Goal: Information Seeking & Learning: Learn about a topic

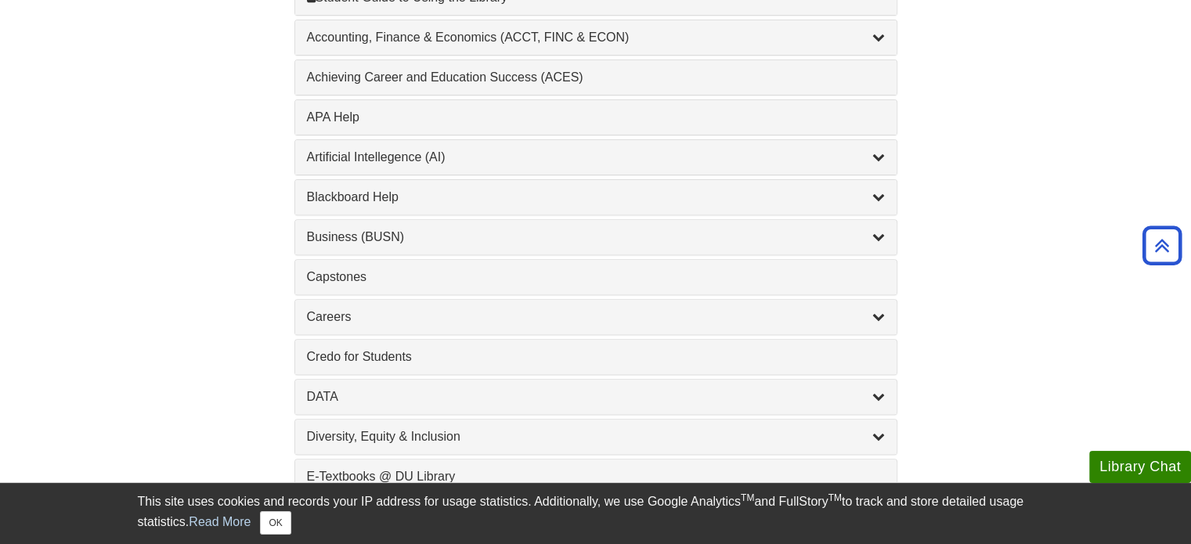
scroll to position [745, 0]
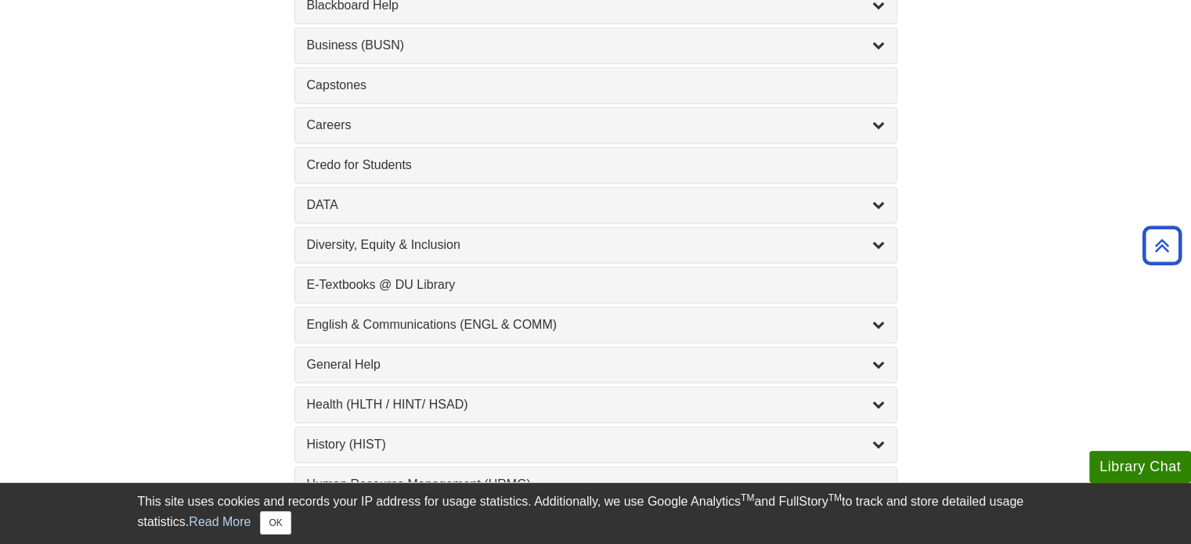
click at [678, 331] on div "English & Communications (ENGL & COMM) , 6 guides" at bounding box center [596, 325] width 602 height 34
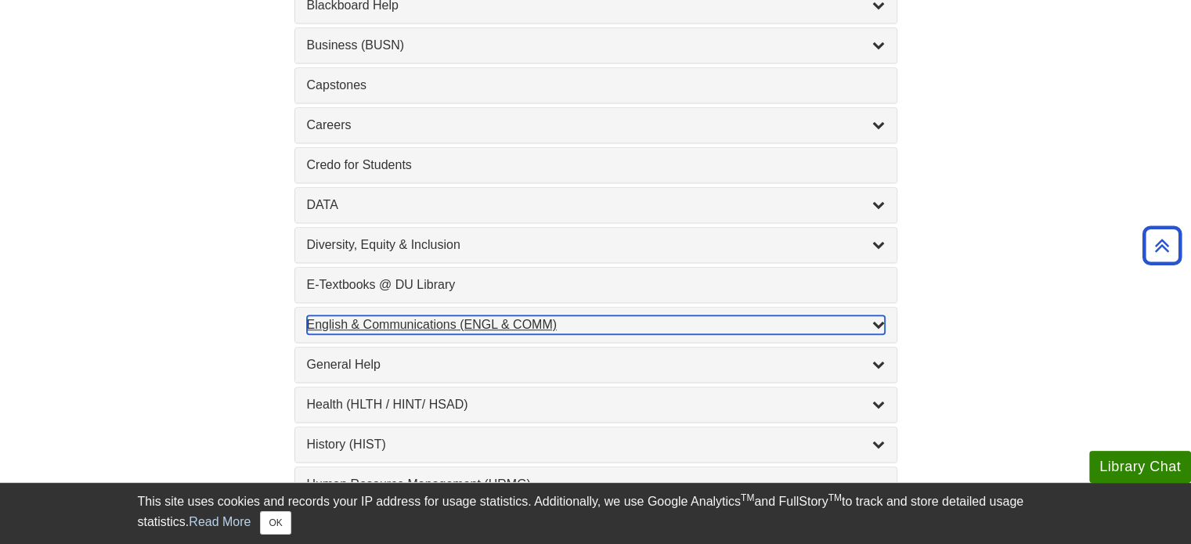
click at [881, 325] on icon "List of Subjects" at bounding box center [879, 324] width 13 height 13
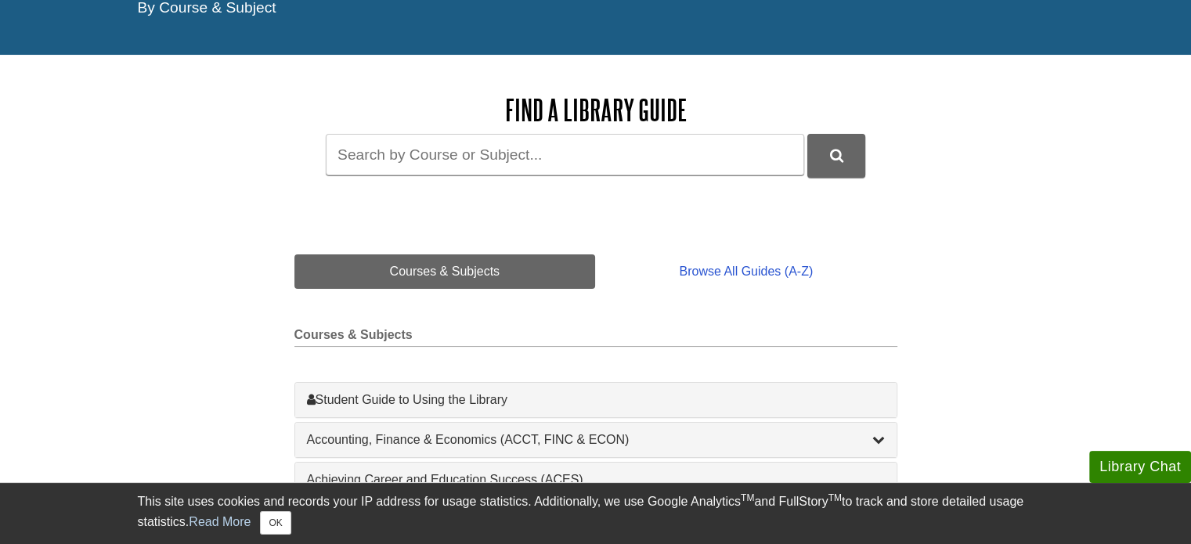
scroll to position [155, 0]
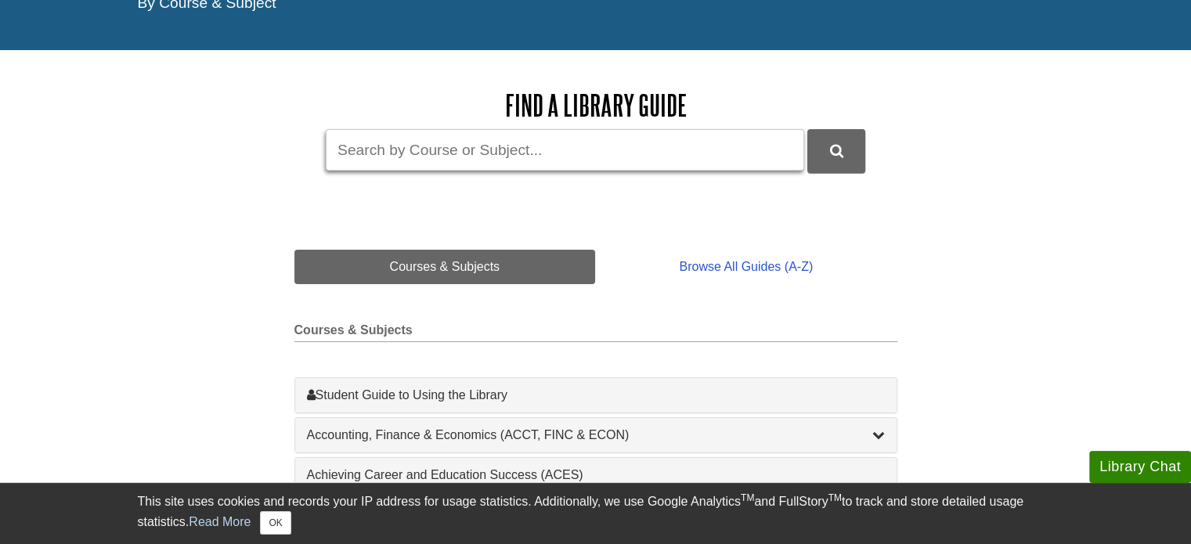
click at [568, 148] on input "Guide Search Terms" at bounding box center [565, 150] width 479 height 42
type input "database"
click at [808, 129] on button "DU Library Guides Search" at bounding box center [837, 150] width 58 height 43
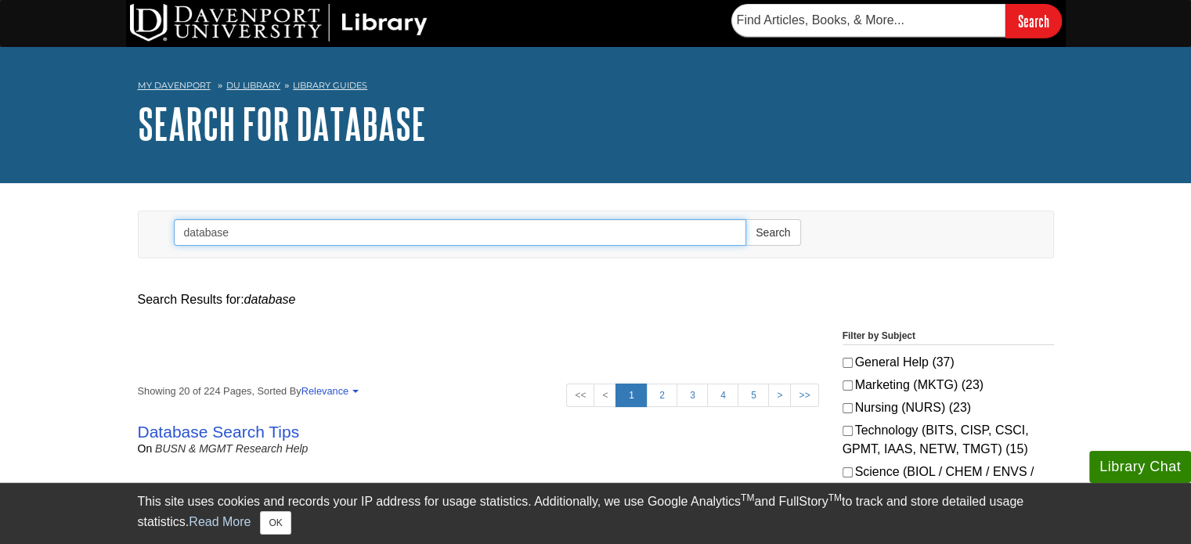
drag, startPoint x: 315, startPoint y: 227, endPoint x: 62, endPoint y: 221, distance: 253.1
click at [746, 219] on button "Search" at bounding box center [773, 232] width 55 height 27
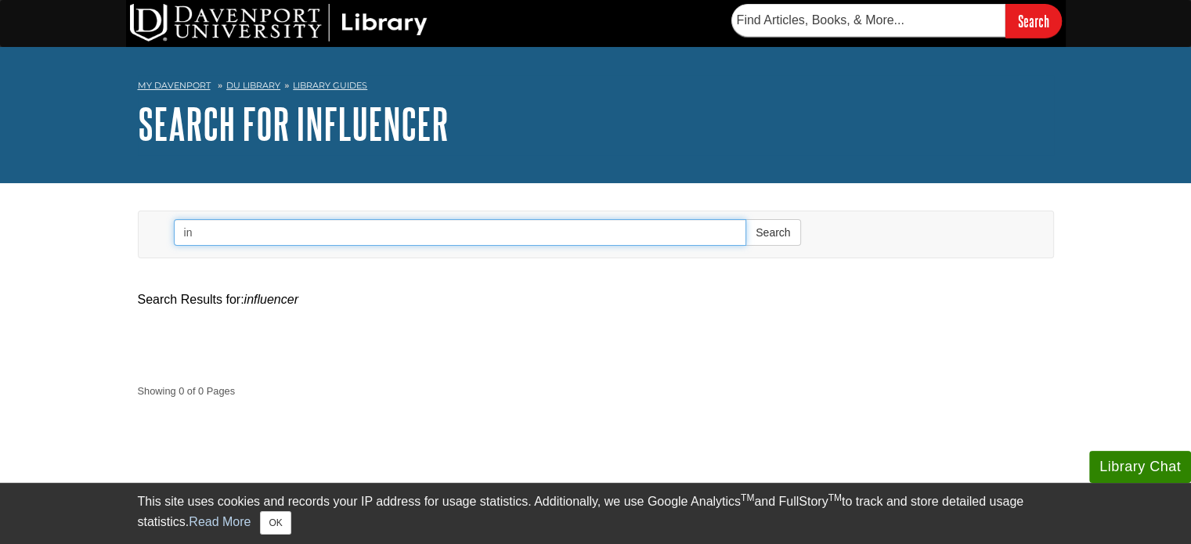
type input "i"
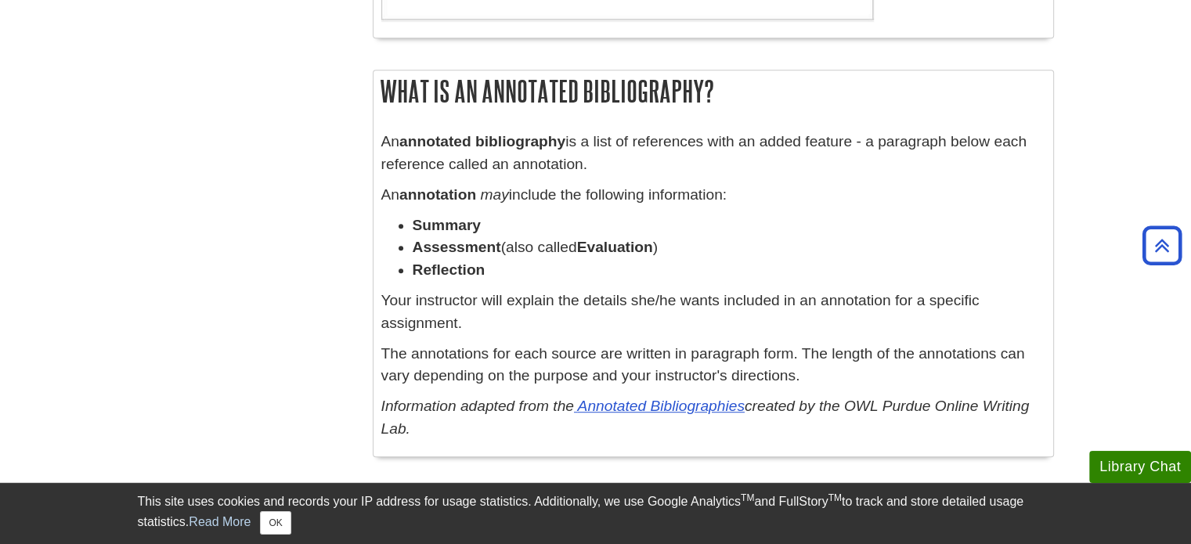
scroll to position [924, 0]
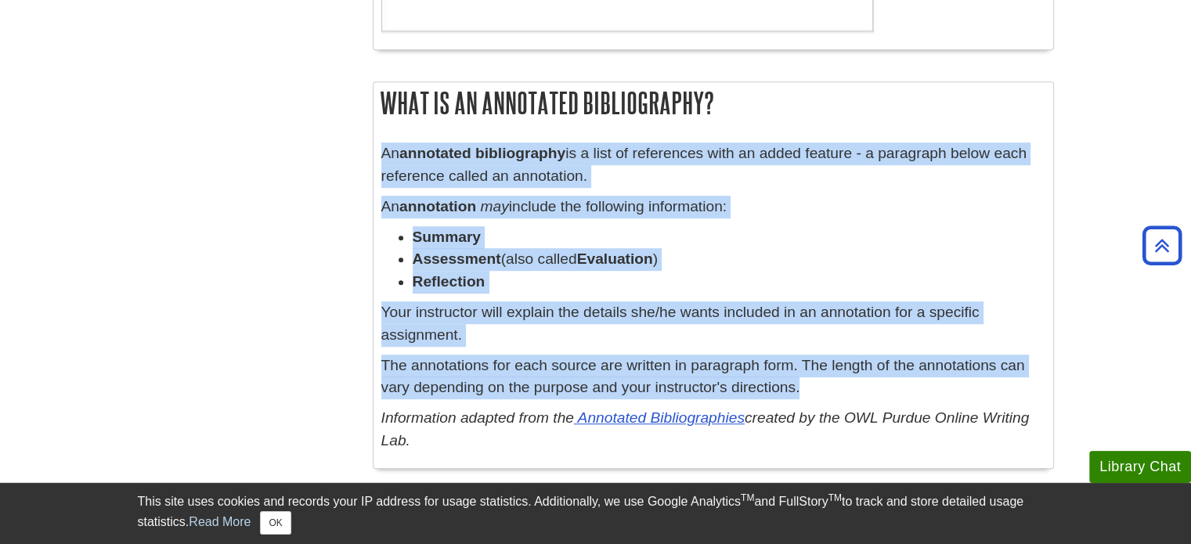
drag, startPoint x: 812, startPoint y: 394, endPoint x: 384, endPoint y: 156, distance: 489.5
click at [384, 156] on div "An annotated bibliography is a list of references with an added feature - a par…" at bounding box center [713, 302] width 664 height 318
copy div "An annotated bibliography is a list of references with an added feature - a par…"
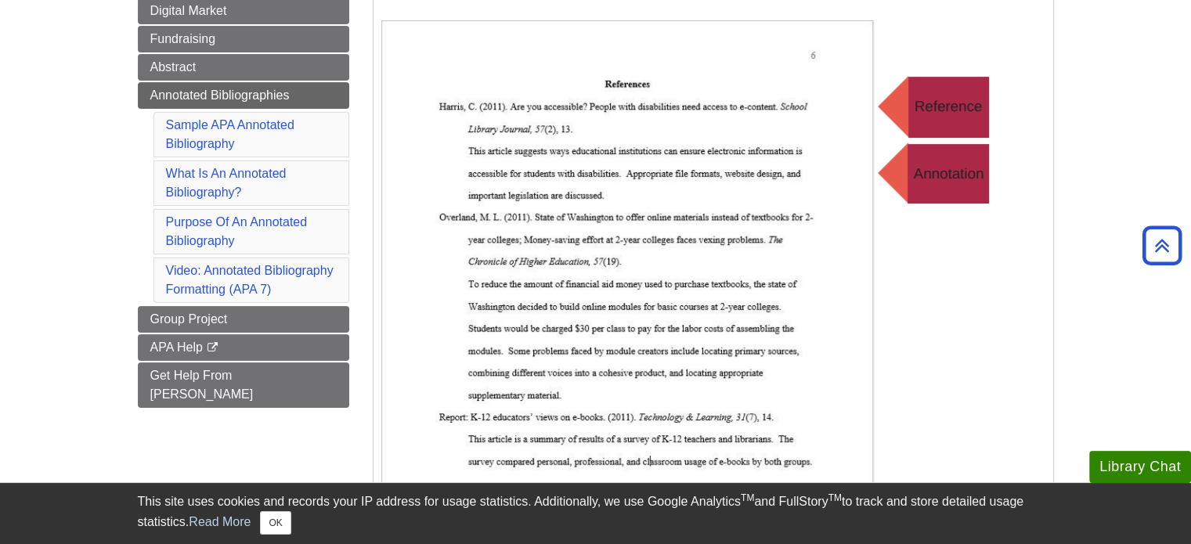
scroll to position [312, 0]
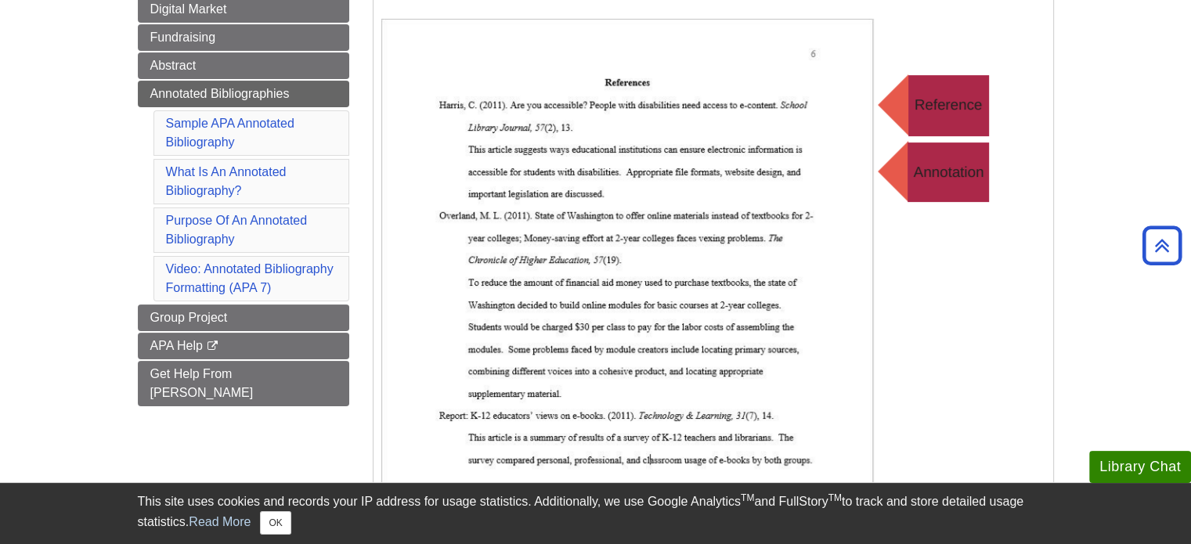
click at [518, 209] on img at bounding box center [694, 332] width 627 height 627
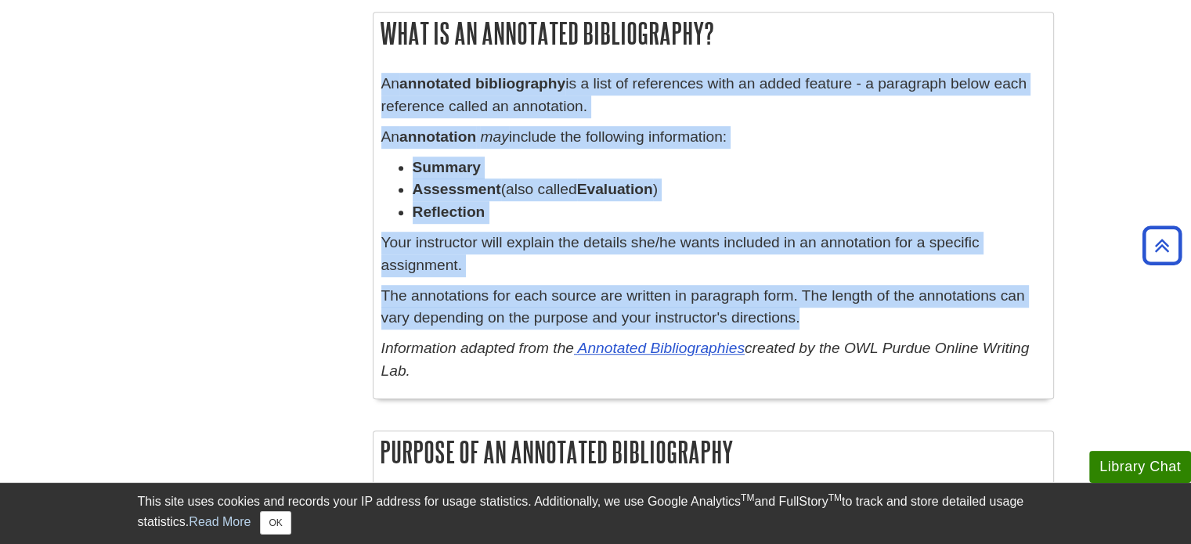
scroll to position [995, 0]
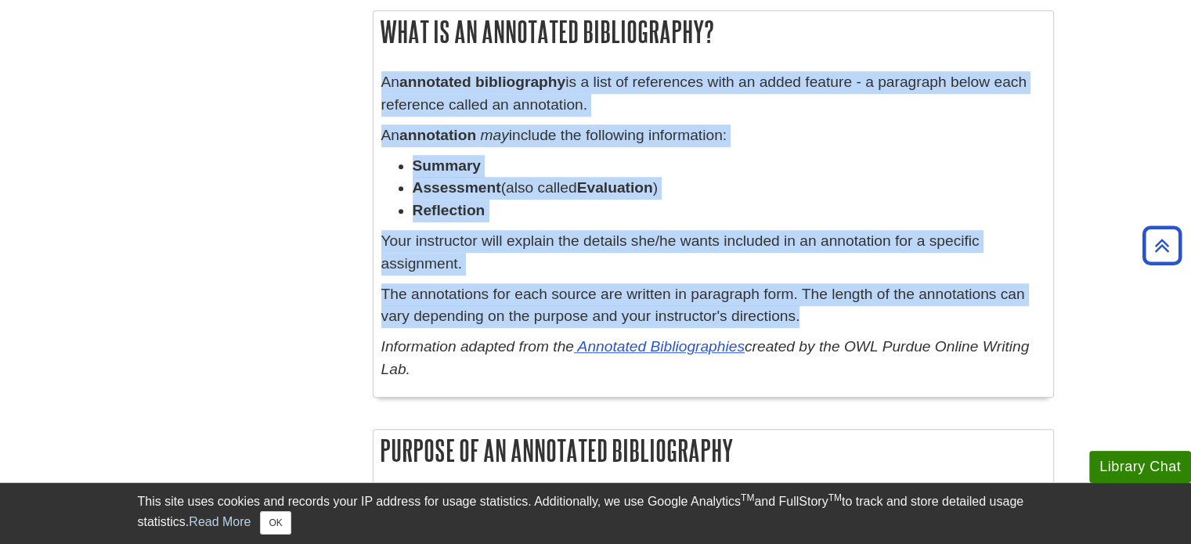
click at [526, 306] on p "The annotations for each source are written in paragraph form. The length of th…" at bounding box center [713, 306] width 664 height 45
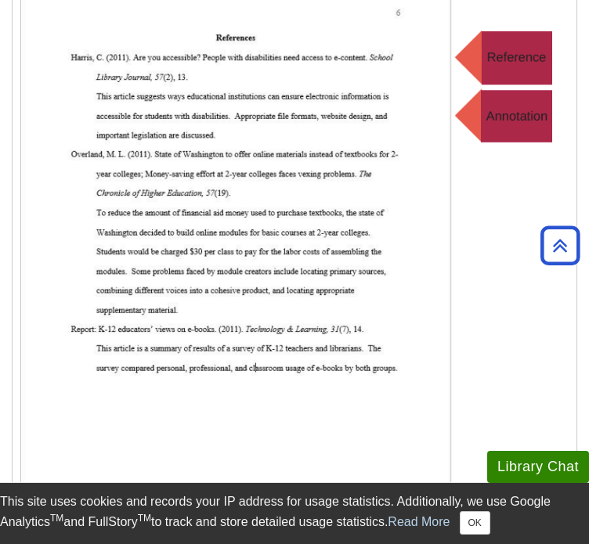
scroll to position [804, 0]
